Goal: Task Accomplishment & Management: Manage account settings

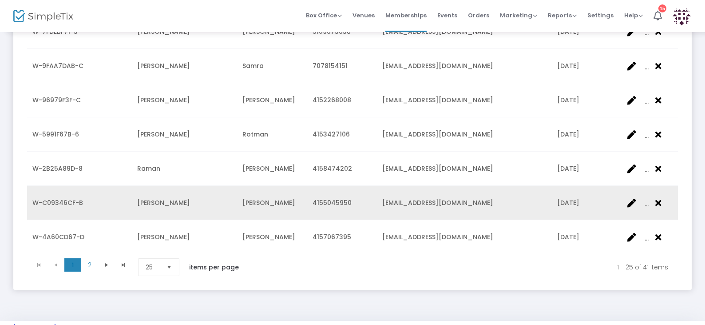
scroll to position [787, 0]
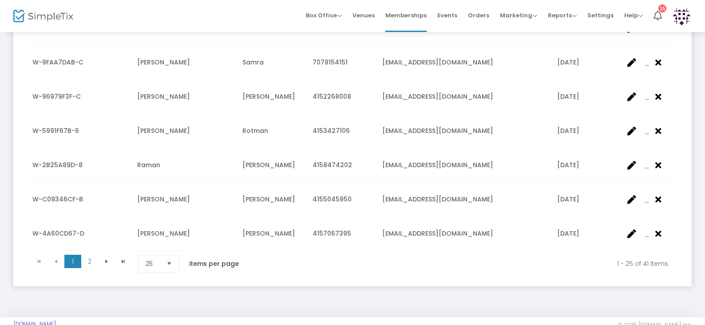
click at [171, 256] on span "Select" at bounding box center [169, 263] width 15 height 15
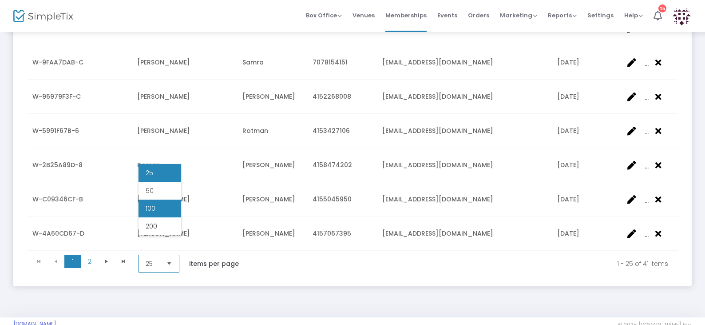
click at [168, 211] on li "100" at bounding box center [160, 208] width 43 height 18
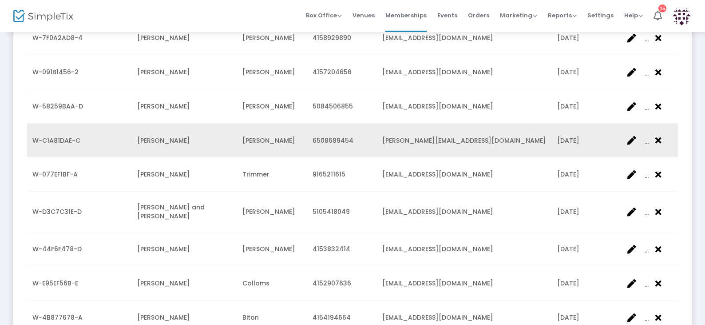
scroll to position [1333, 0]
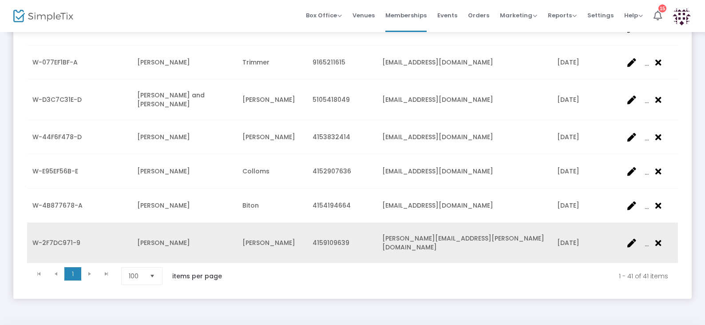
click at [69, 238] on span "W-2F7DC971-9" at bounding box center [56, 242] width 48 height 9
click at [175, 223] on td "Trisha" at bounding box center [184, 243] width 105 height 40
drag, startPoint x: 175, startPoint y: 215, endPoint x: 224, endPoint y: 213, distance: 48.5
click at [175, 223] on td "Trisha" at bounding box center [184, 243] width 105 height 40
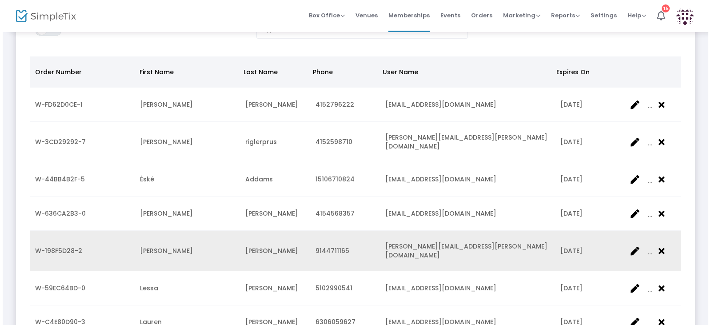
scroll to position [0, 0]
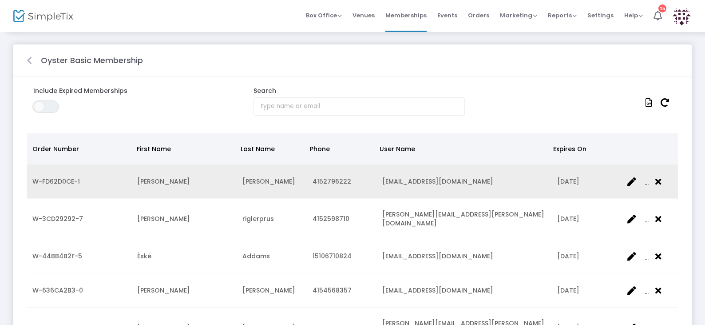
click at [632, 181] on icon "Data table" at bounding box center [632, 181] width 9 height 9
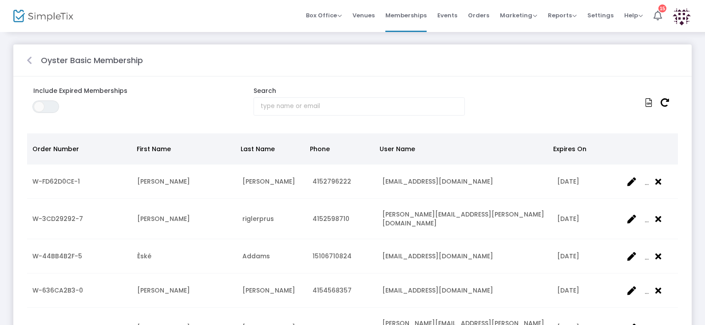
click at [110, 58] on m-panel-title "Oyster Basic Membership" at bounding box center [92, 60] width 102 height 12
click at [483, 15] on span "Orders" at bounding box center [478, 15] width 21 height 23
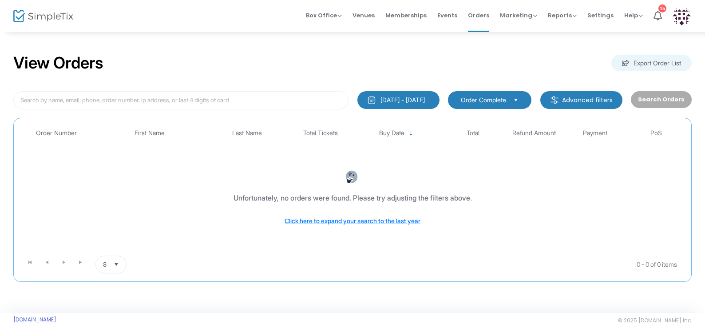
click at [367, 102] on img "button" at bounding box center [371, 100] width 9 height 9
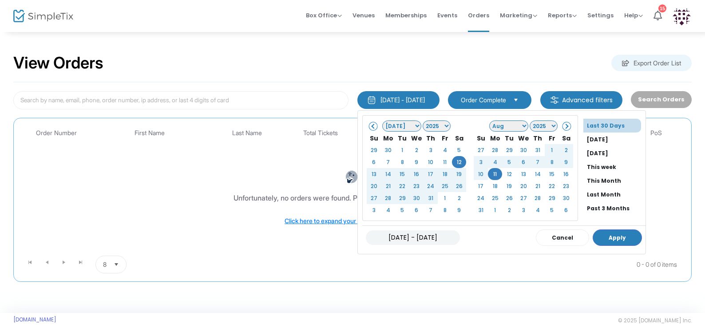
click at [371, 127] on span at bounding box center [373, 125] width 5 height 5
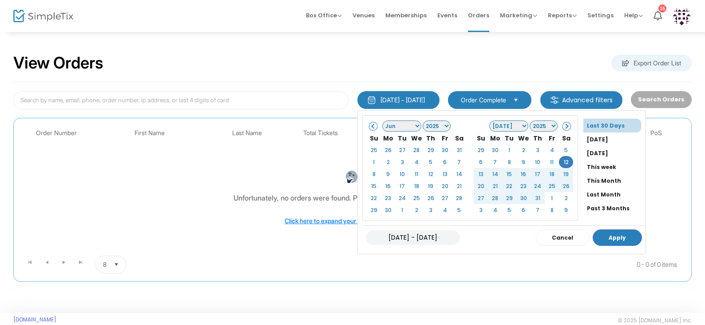
click at [371, 127] on span at bounding box center [373, 125] width 5 height 5
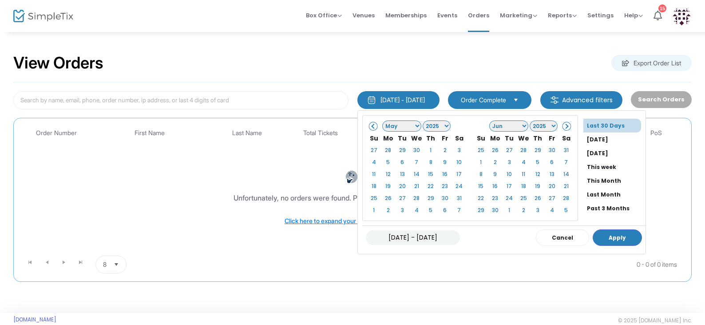
click at [371, 127] on span at bounding box center [373, 125] width 5 height 5
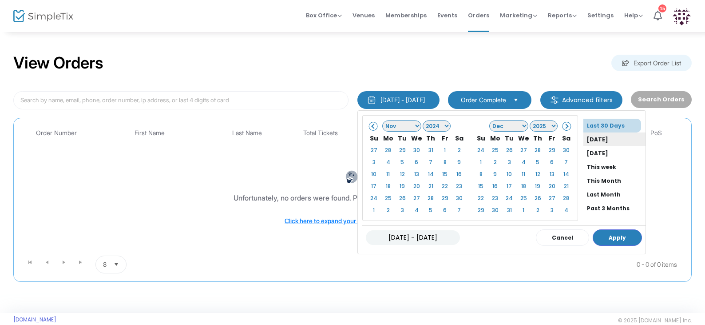
click at [591, 139] on li "[DATE]" at bounding box center [615, 139] width 62 height 14
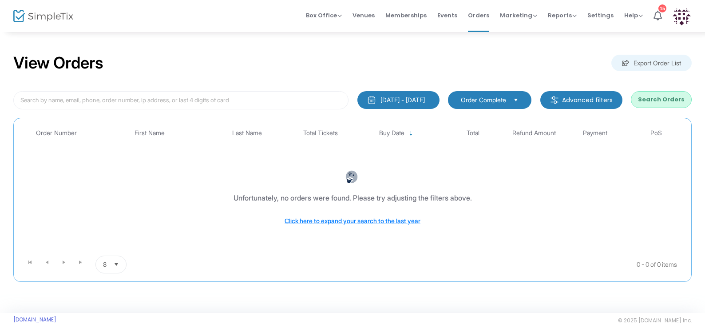
click at [664, 99] on button "Search Orders" at bounding box center [661, 99] width 61 height 17
click at [367, 96] on img "button" at bounding box center [371, 100] width 9 height 9
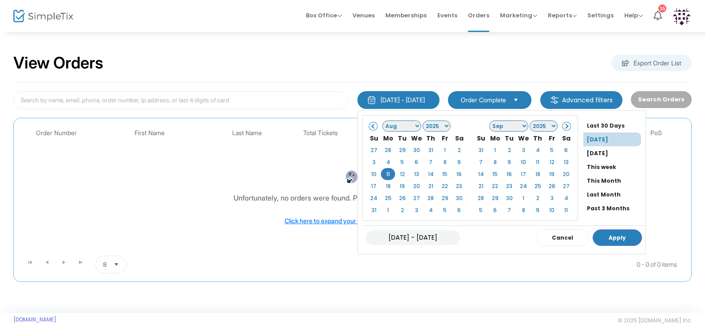
click at [371, 124] on span at bounding box center [373, 125] width 5 height 5
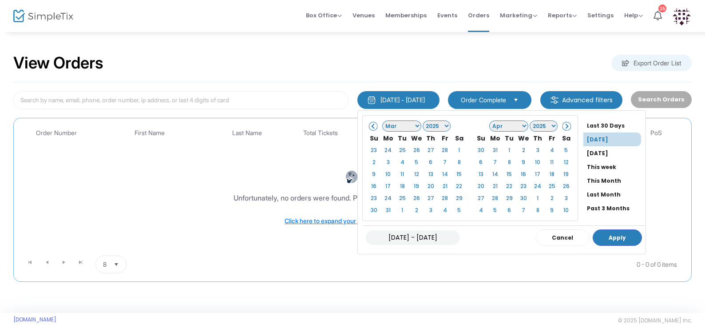
click at [371, 124] on span at bounding box center [373, 125] width 5 height 5
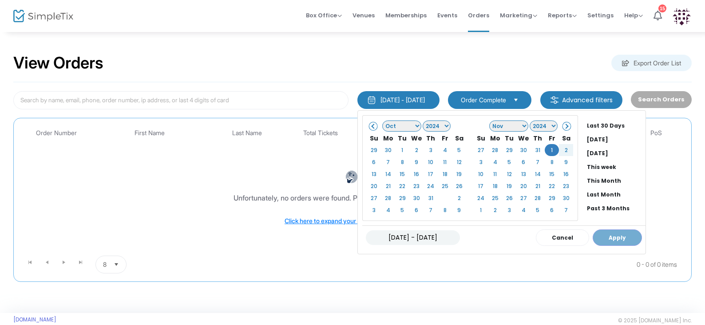
click at [564, 127] on span at bounding box center [566, 125] width 5 height 5
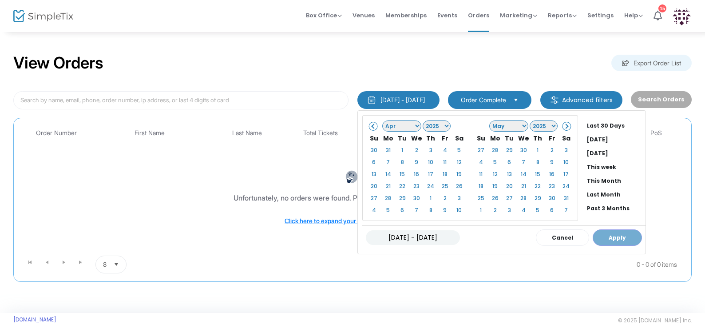
click at [564, 127] on span at bounding box center [566, 125] width 5 height 5
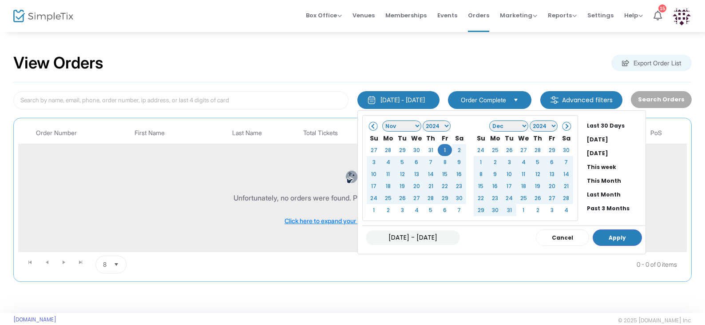
click at [604, 209] on li "Past 3 Months" at bounding box center [615, 208] width 62 height 14
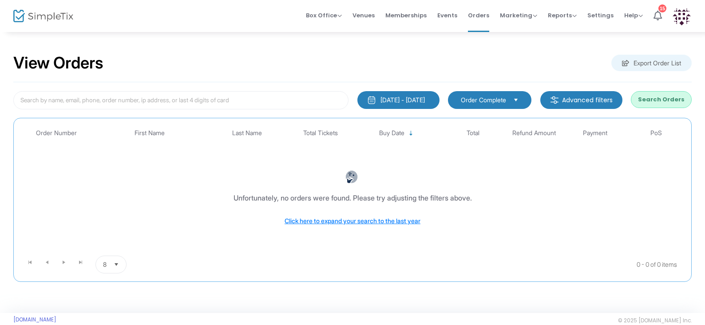
click at [670, 98] on button "Search Orders" at bounding box center [661, 99] width 61 height 17
click at [569, 99] on m-button "Advanced filters" at bounding box center [582, 100] width 82 height 18
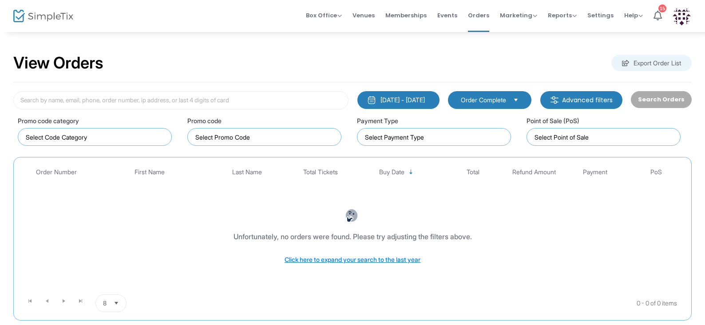
click at [393, 103] on div "[DATE] - [DATE]" at bounding box center [403, 100] width 44 height 9
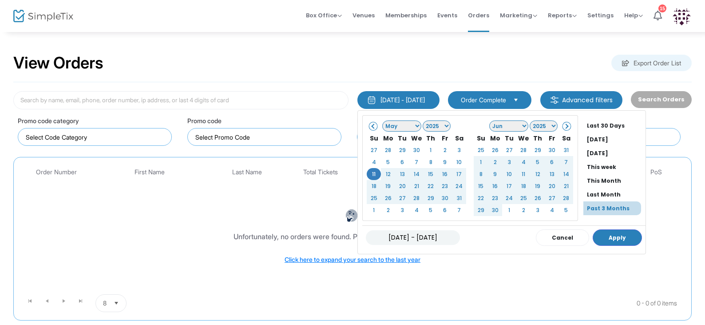
click at [371, 124] on span at bounding box center [373, 125] width 5 height 5
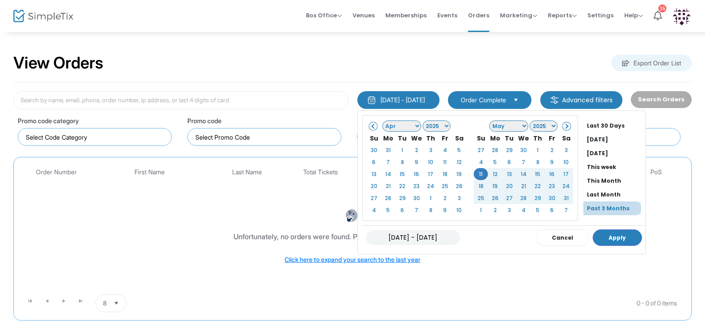
click at [371, 124] on span at bounding box center [373, 125] width 5 height 5
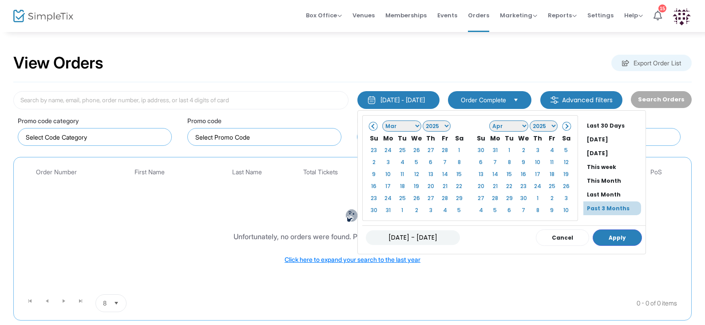
click at [371, 124] on span at bounding box center [373, 125] width 5 height 5
click at [371, 127] on span at bounding box center [373, 125] width 5 height 5
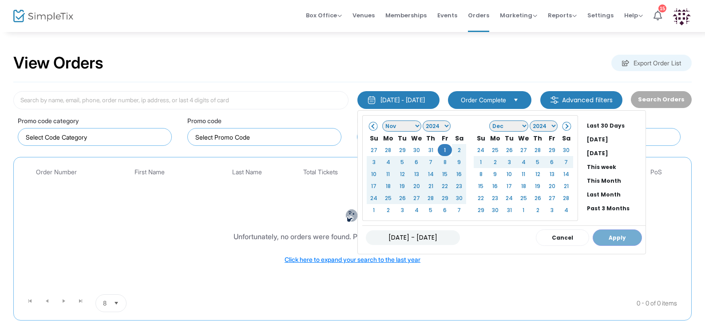
click at [608, 236] on div "[DATE] - [DATE] Cancel Apply" at bounding box center [503, 237] width 283 height 24
click at [606, 237] on div "[DATE] - [DATE] Cancel Apply" at bounding box center [503, 237] width 283 height 24
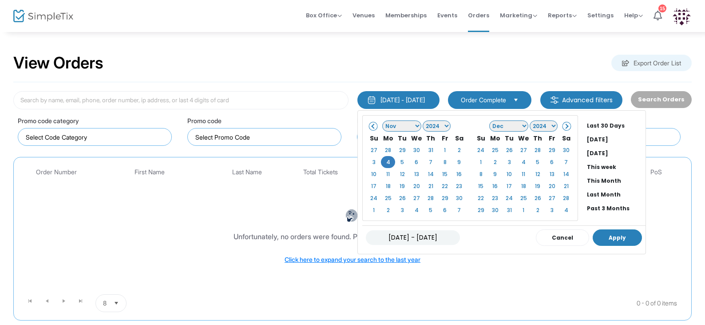
click at [604, 238] on button "Apply" at bounding box center [617, 237] width 49 height 16
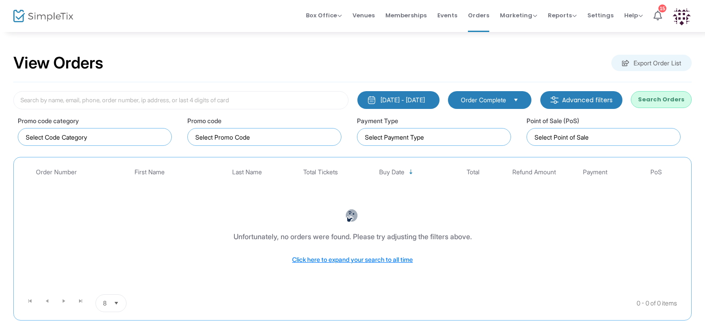
click at [367, 100] on img "button" at bounding box center [371, 100] width 9 height 9
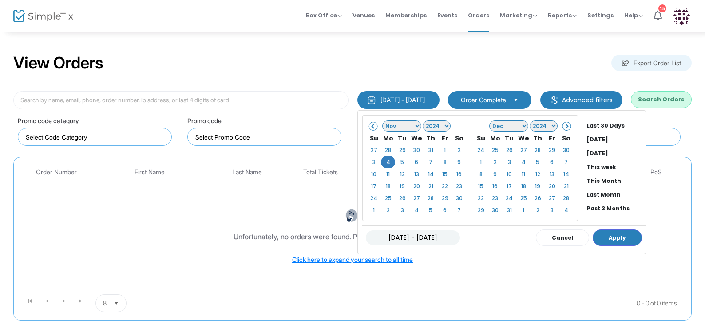
click at [564, 126] on span at bounding box center [566, 125] width 5 height 5
click at [371, 126] on span at bounding box center [373, 125] width 5 height 5
click at [511, 127] on select "Jan Feb Mar Apr May Jun [DATE] Aug Sep Oct Nov Dec" at bounding box center [509, 125] width 39 height 11
click at [511, 125] on select "Jan Feb Mar Apr May Jun [DATE] Aug Sep Oct Nov Dec" at bounding box center [509, 125] width 39 height 11
click at [542, 125] on select "2024 2025 2026 2027 2028 2029 2030 2031 2032 2033 2034 2035 2036 2037 2038 2039…" at bounding box center [544, 125] width 28 height 11
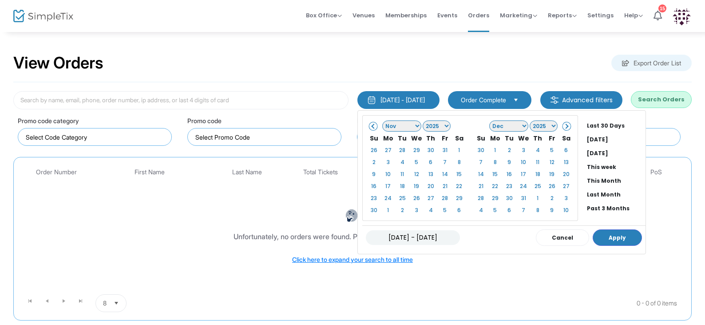
click at [513, 126] on select "Jan Feb Mar Apr May Jun [DATE] Aug Sep Oct Nov Dec" at bounding box center [509, 125] width 39 height 11
click at [406, 123] on select "Jan Feb Mar Apr May Jun [DATE] Aug Sep Oct Nov Dec" at bounding box center [401, 125] width 39 height 11
click at [435, 126] on select "1925 1926 1927 1928 1929 1930 1931 1932 1933 1934 1935 1936 1937 1938 1939 1940…" at bounding box center [437, 125] width 28 height 11
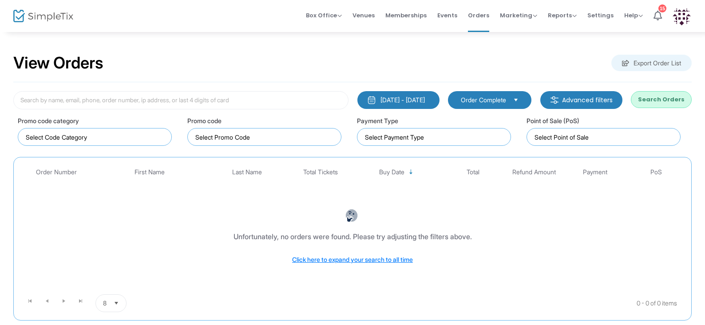
click at [670, 97] on button "Search Orders" at bounding box center [661, 99] width 61 height 17
click at [569, 16] on span "Reports" at bounding box center [562, 15] width 29 height 8
